Goal: Task Accomplishment & Management: Manage account settings

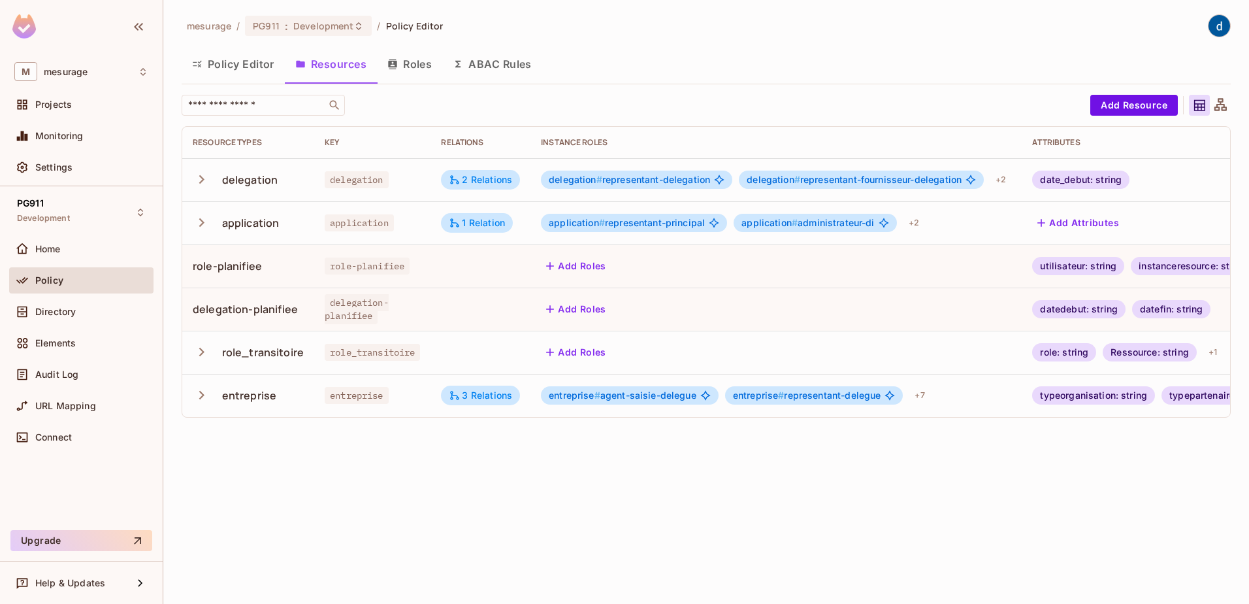
click at [206, 353] on icon "button" at bounding box center [202, 352] width 18 height 18
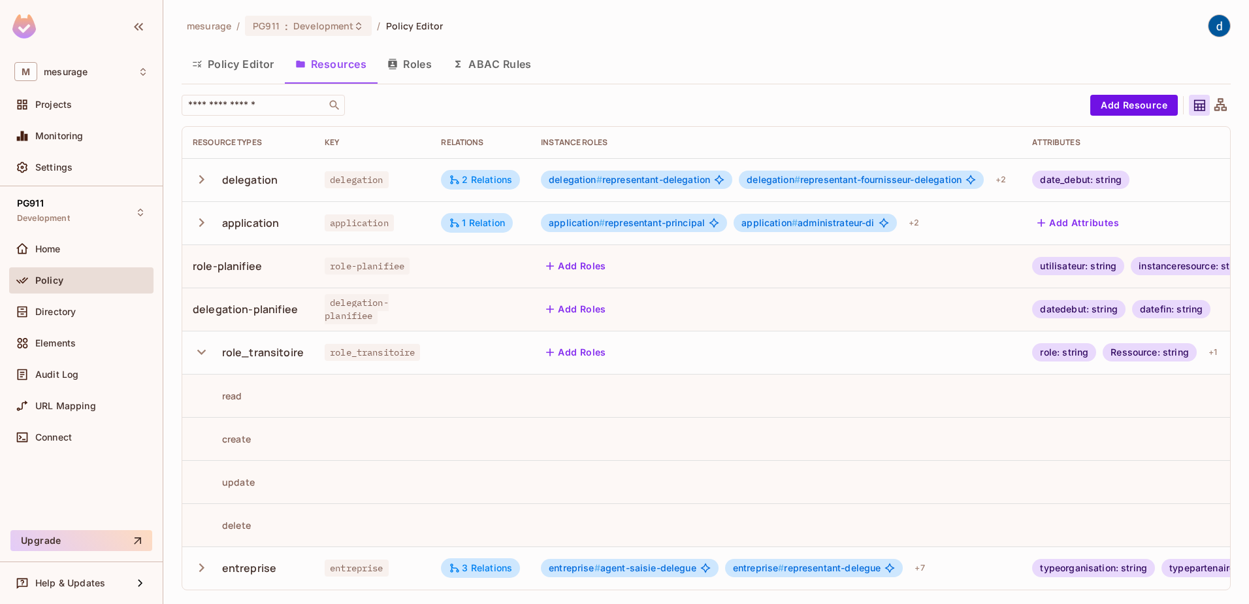
click at [206, 353] on icon "button" at bounding box center [202, 352] width 18 height 18
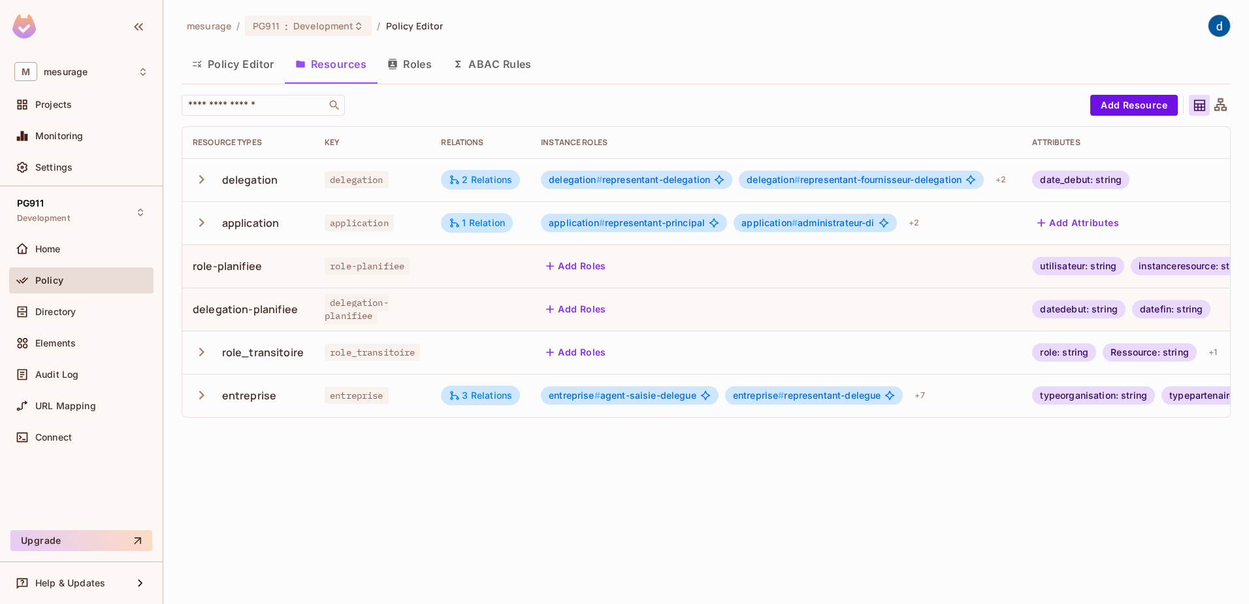
click at [205, 351] on icon "button" at bounding box center [202, 352] width 18 height 18
click at [199, 265] on icon "button" at bounding box center [202, 266] width 18 height 18
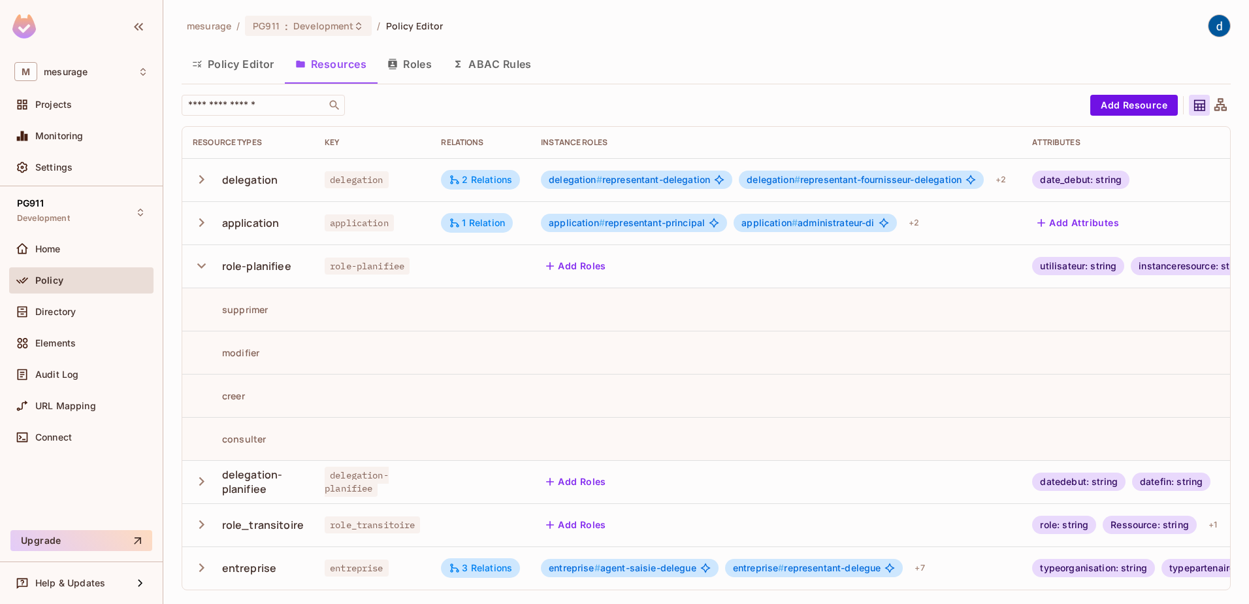
click at [199, 265] on icon "button" at bounding box center [201, 265] width 8 height 5
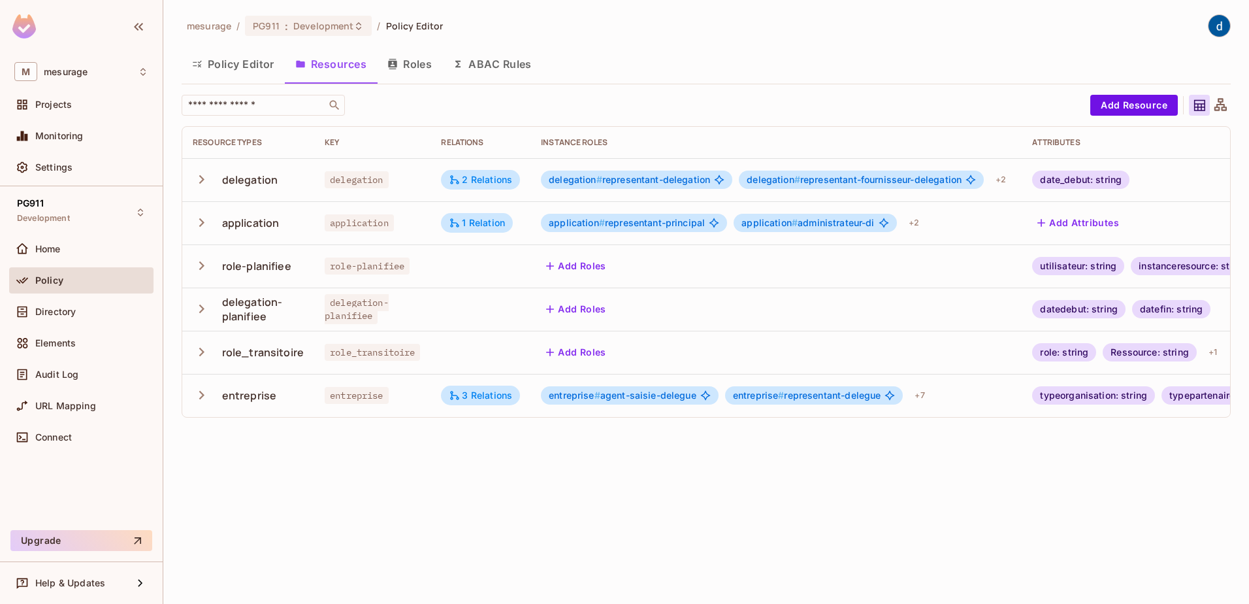
click at [202, 306] on icon "button" at bounding box center [201, 308] width 5 height 8
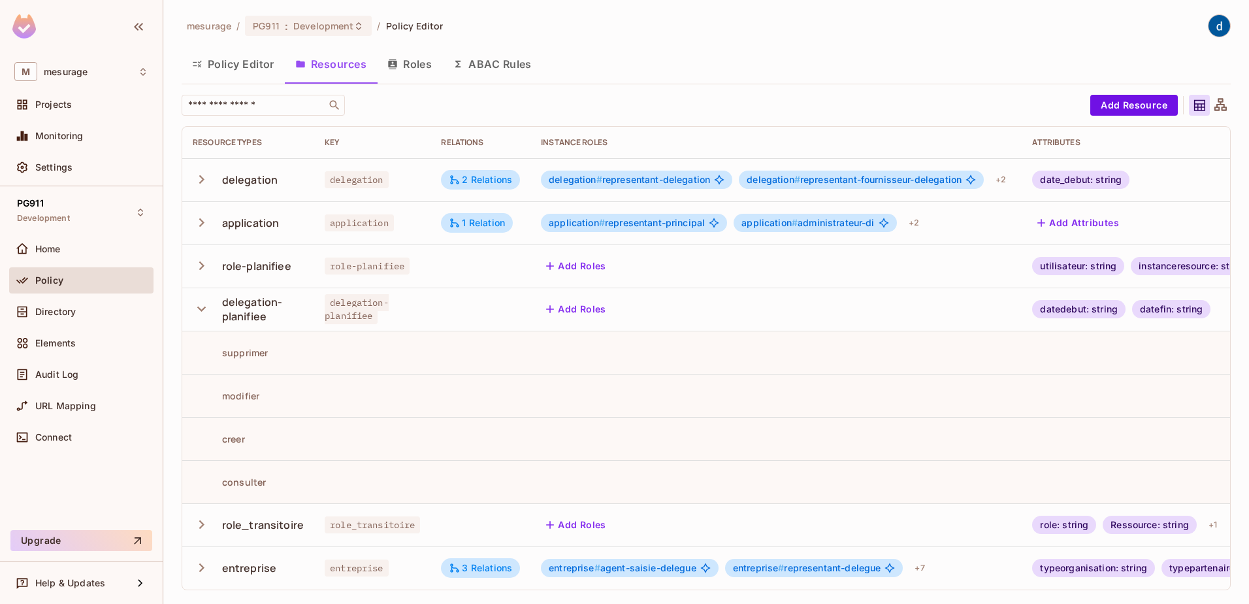
click at [202, 306] on icon "button" at bounding box center [202, 309] width 18 height 18
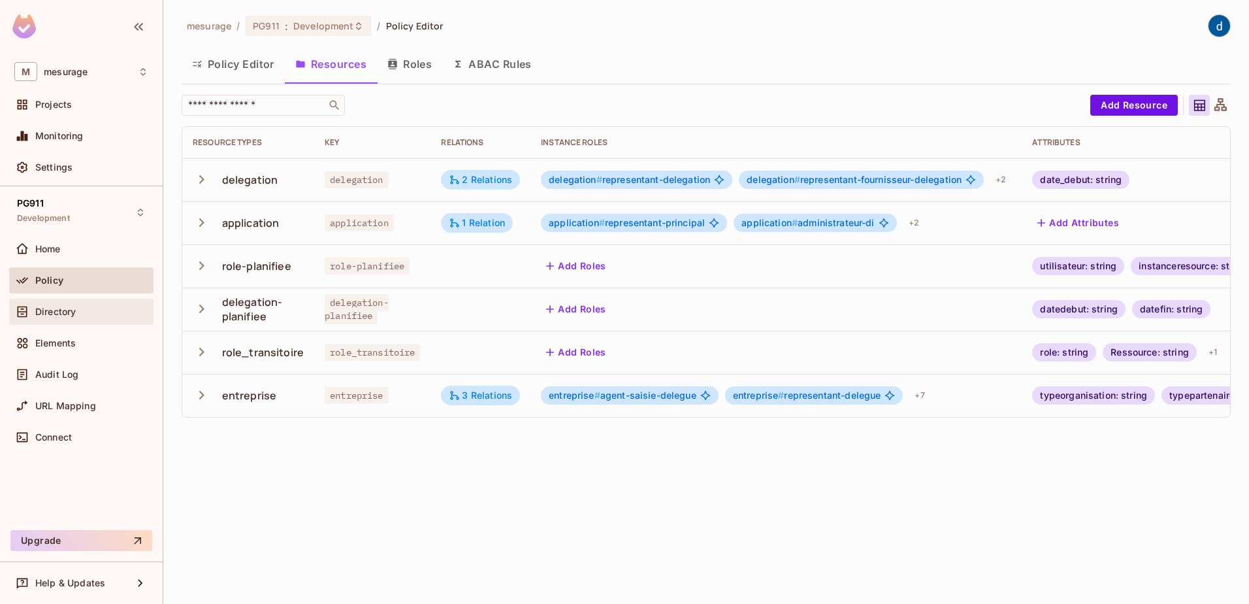
click at [78, 316] on div "Directory" at bounding box center [91, 311] width 113 height 10
